Goal: Task Accomplishment & Management: Use online tool/utility

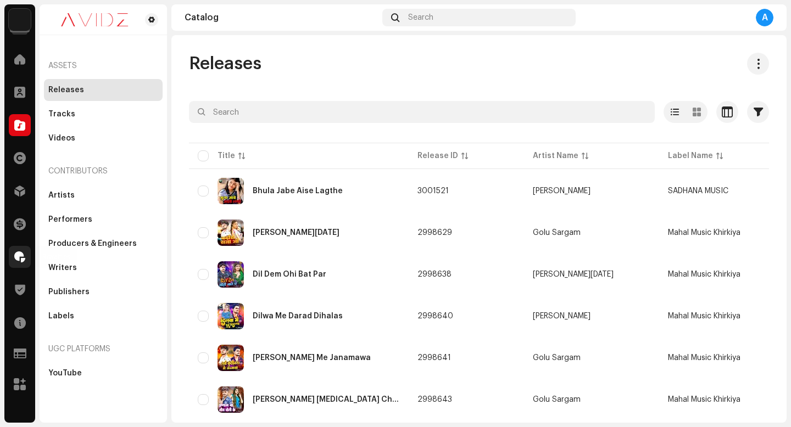
click at [26, 260] on div at bounding box center [20, 257] width 22 height 22
click at [21, 259] on span at bounding box center [19, 257] width 11 height 9
click at [16, 258] on span at bounding box center [19, 257] width 11 height 9
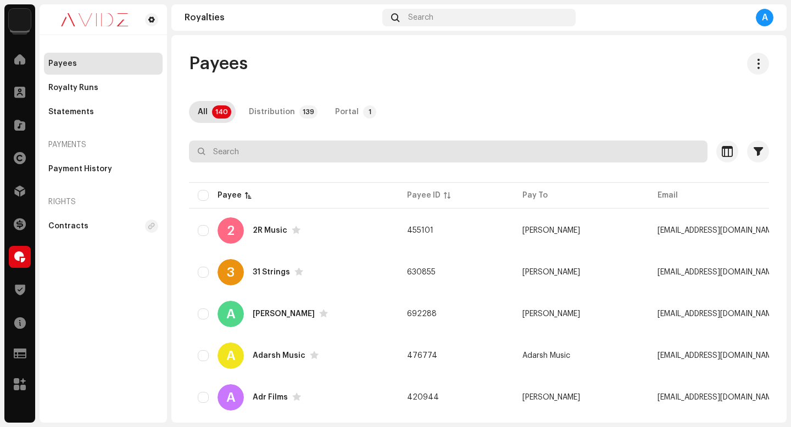
click at [481, 150] on input "text" at bounding box center [448, 152] width 518 height 22
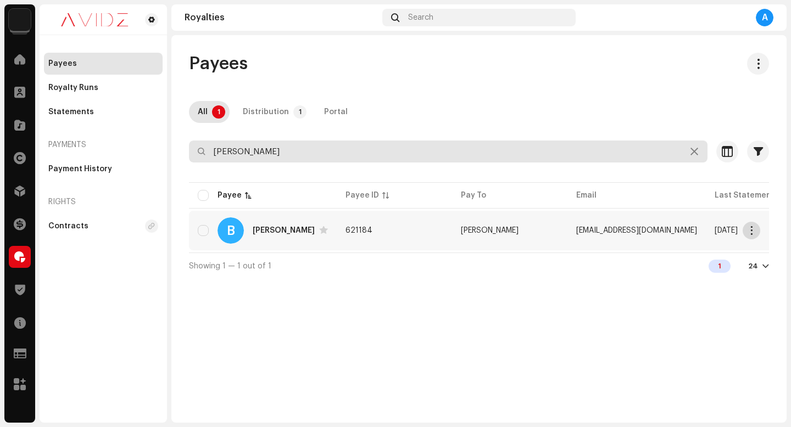
type input "[PERSON_NAME]"
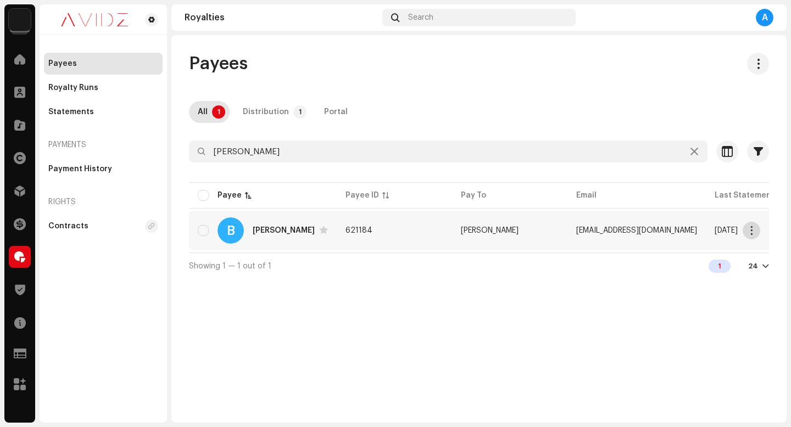
click at [751, 228] on span "button" at bounding box center [751, 230] width 8 height 9
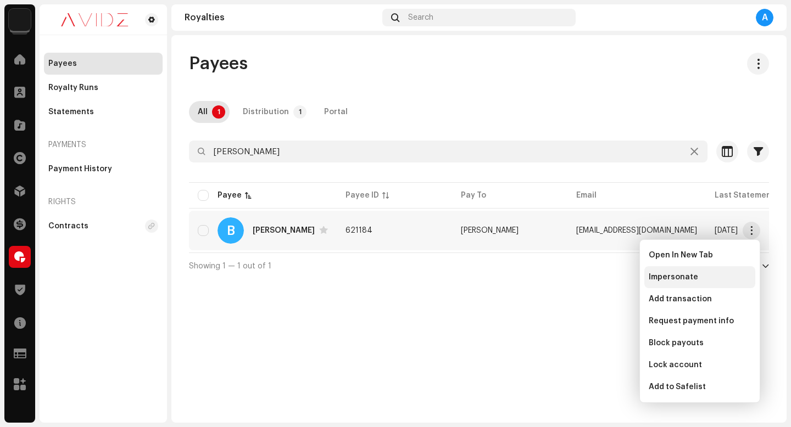
click at [719, 282] on div "Impersonate" at bounding box center [699, 277] width 111 height 22
